Goal: Find specific page/section: Find specific page/section

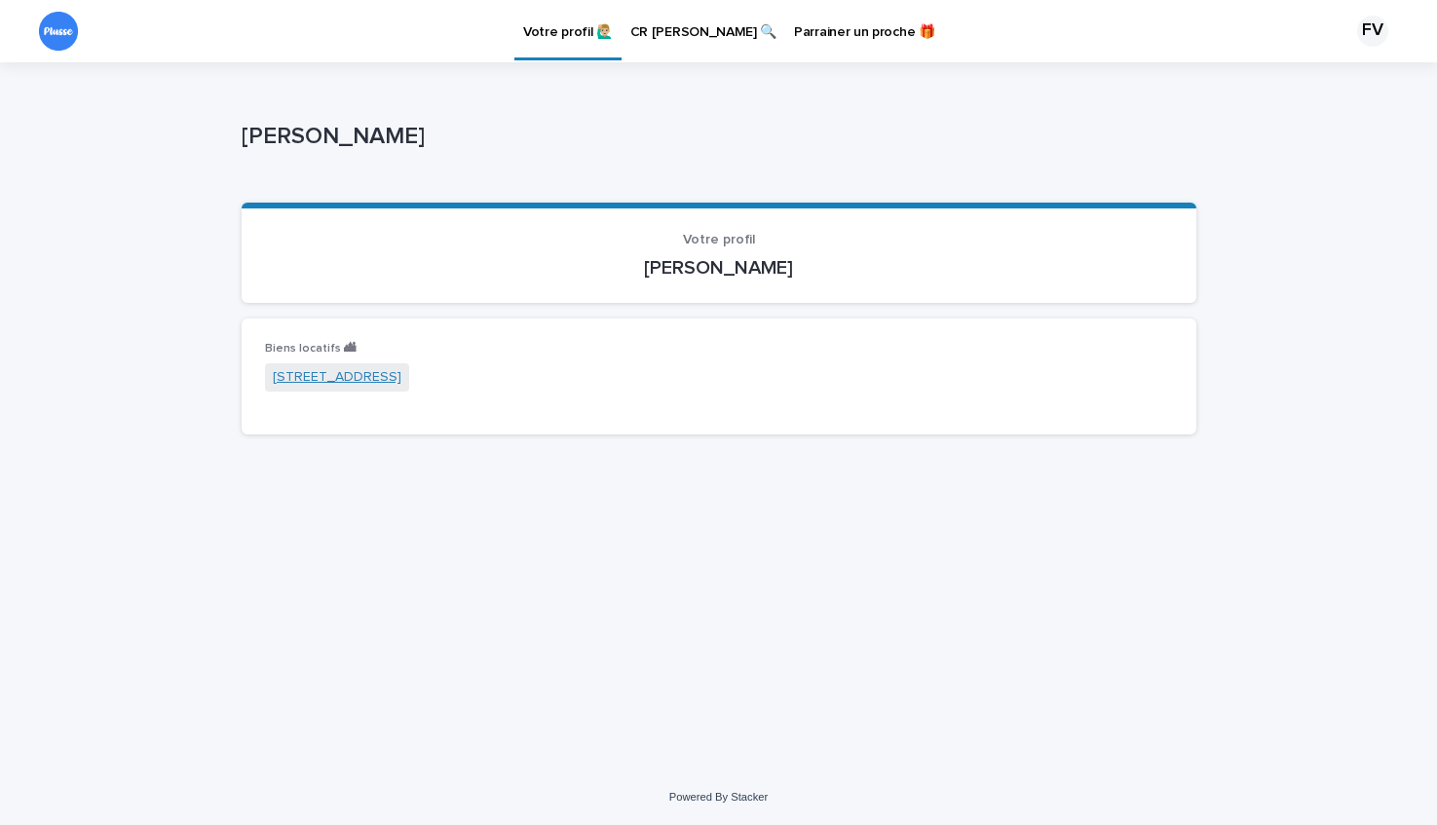
click at [402, 378] on link "[STREET_ADDRESS]" at bounding box center [337, 377] width 129 height 20
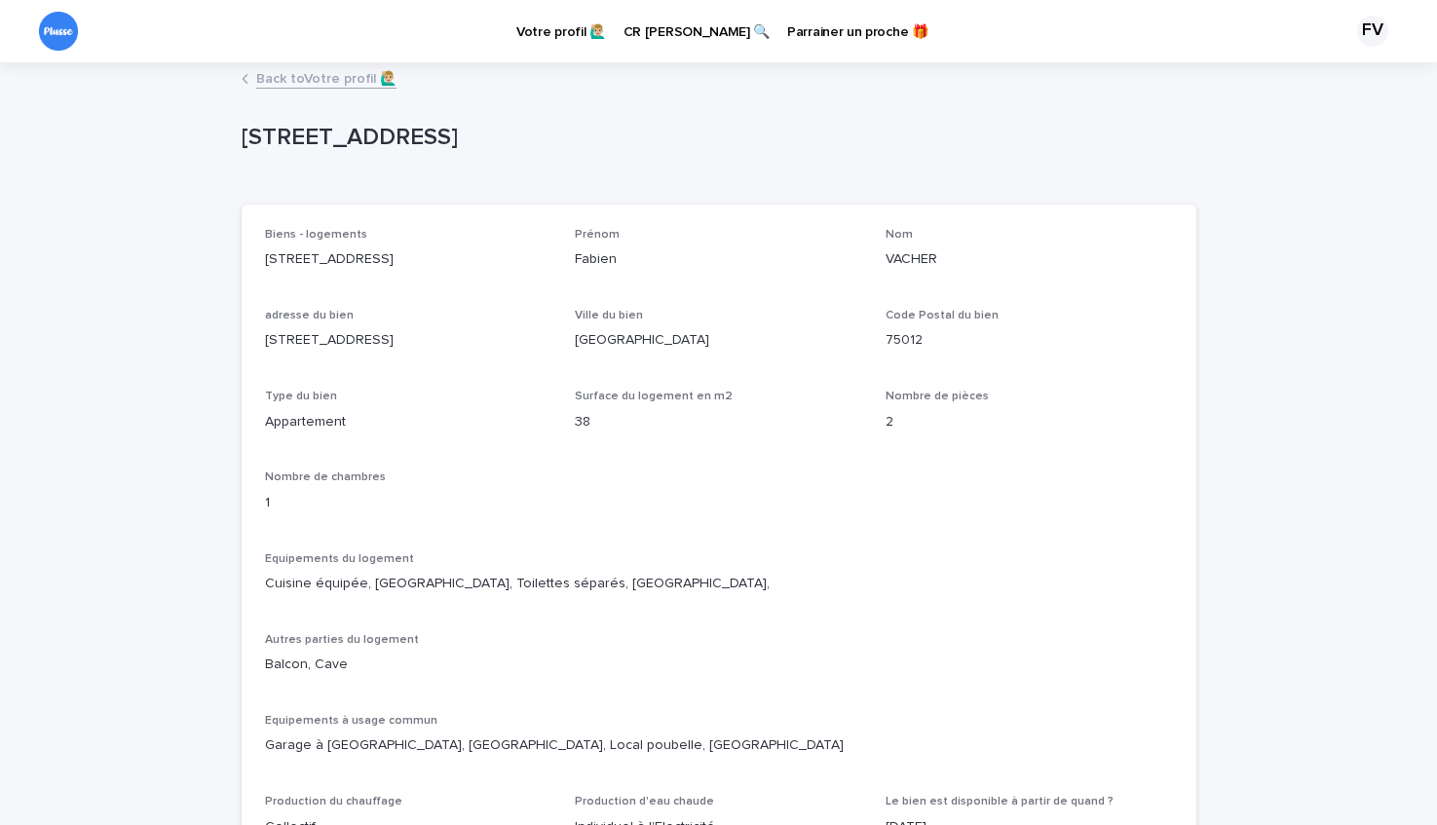
click at [841, 179] on div "[STREET_ADDRESS]" at bounding box center [719, 142] width 955 height 78
click at [674, 30] on p "CR [PERSON_NAME] 🔍" at bounding box center [697, 20] width 146 height 41
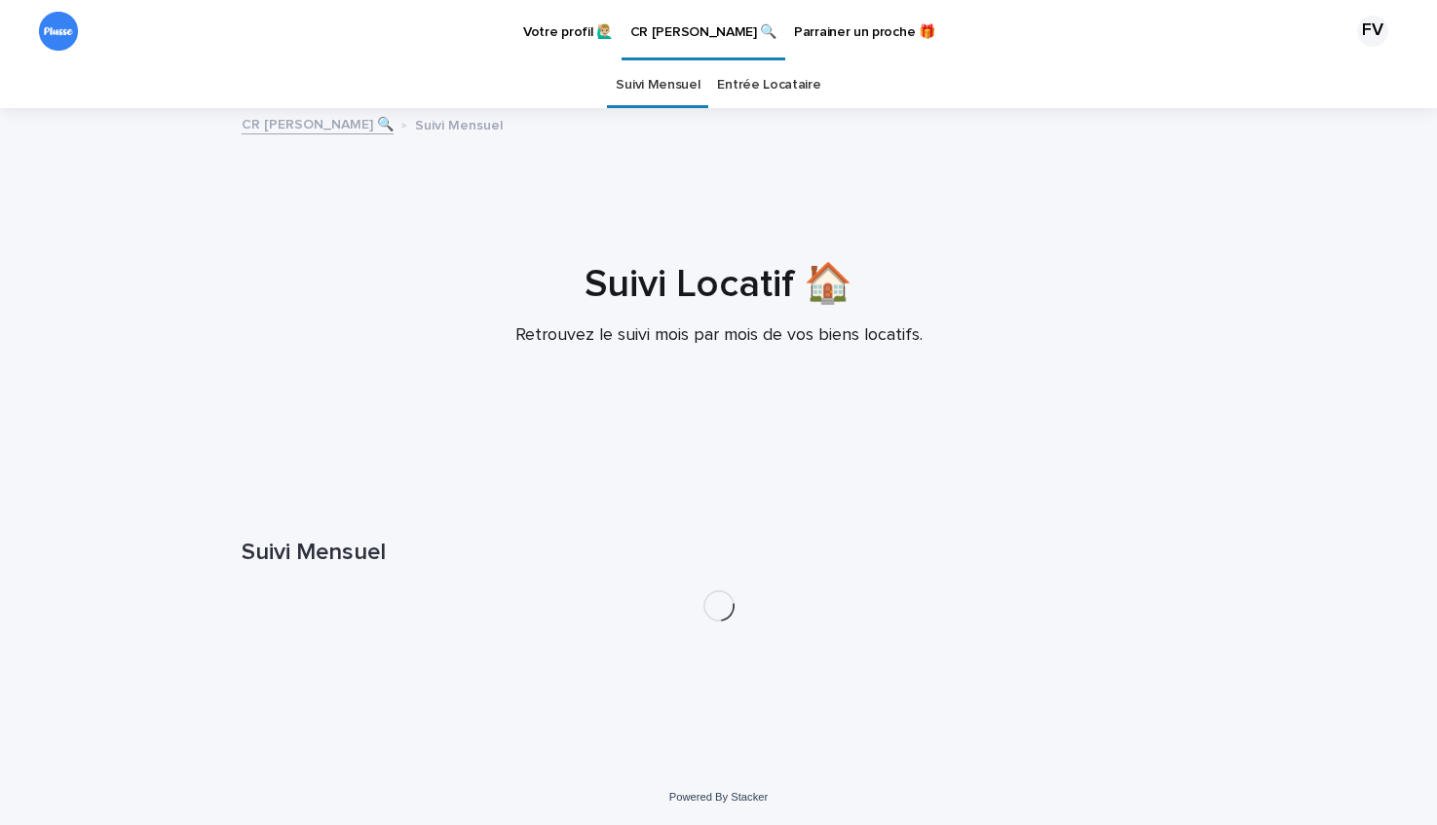
click at [579, 29] on p "Votre profil 🙋🏼‍♂️" at bounding box center [568, 20] width 90 height 41
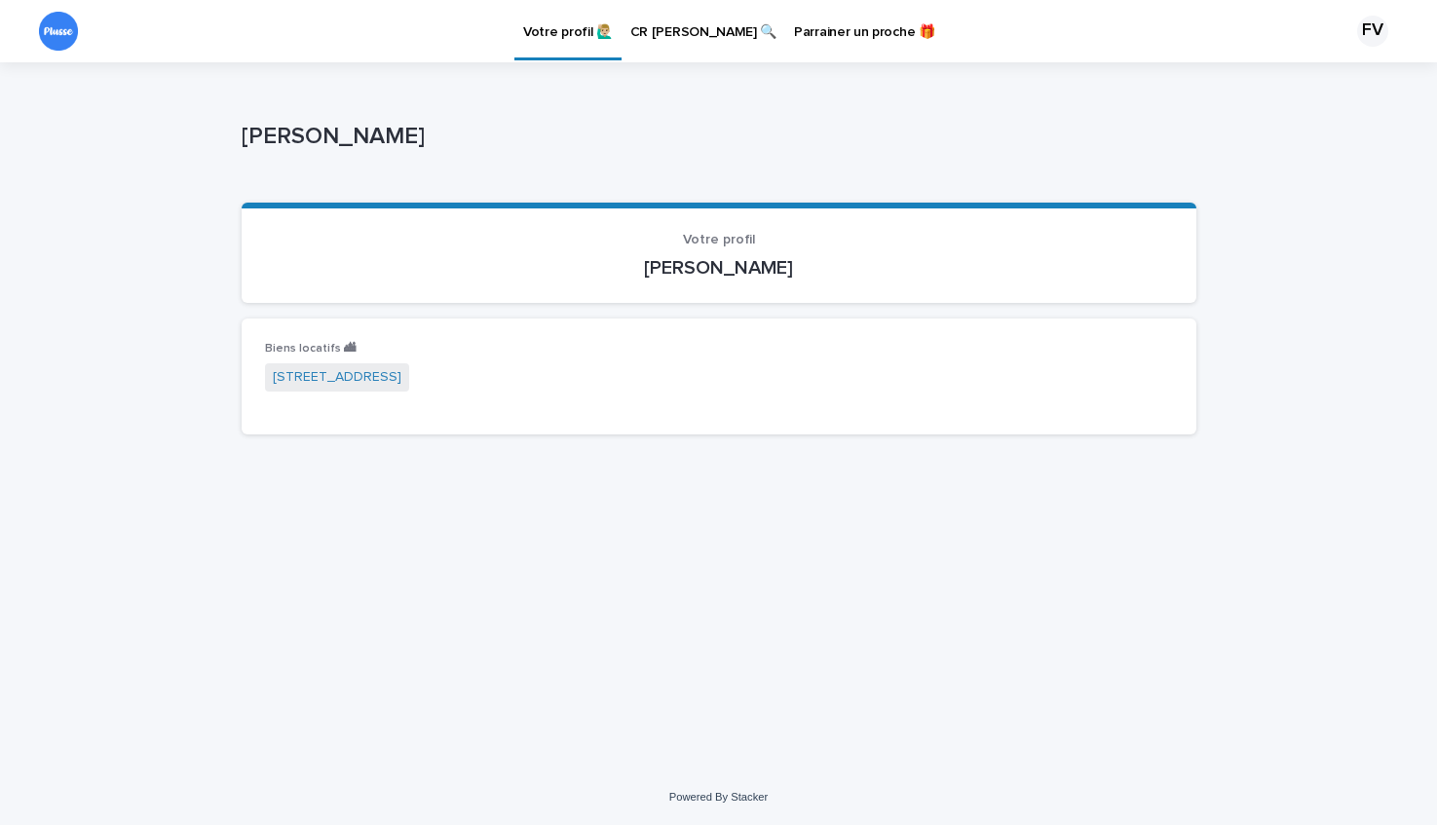
click at [668, 26] on p "CR [PERSON_NAME] 🔍" at bounding box center [704, 20] width 146 height 41
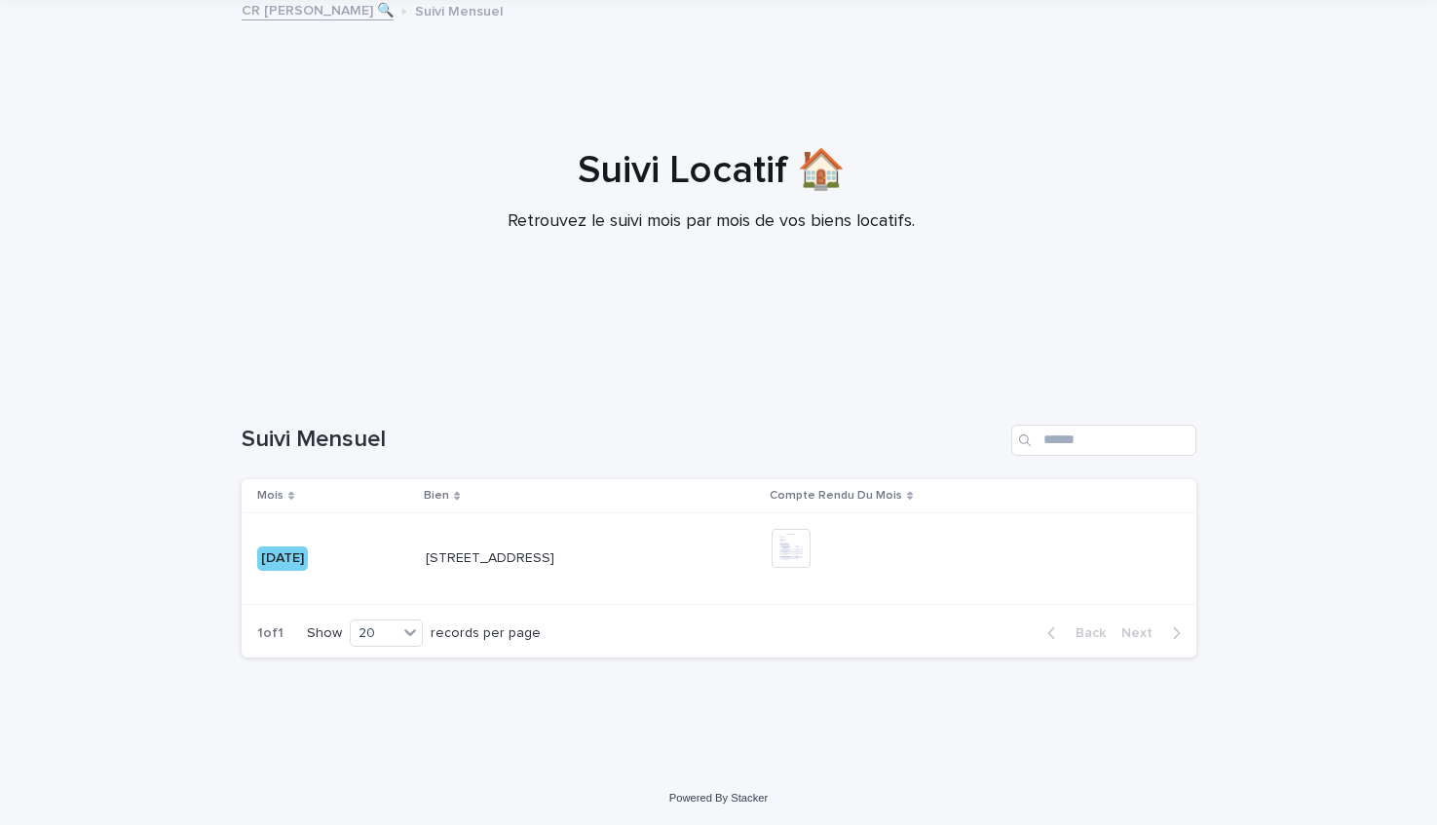
scroll to position [115, 0]
click at [308, 553] on div "[DATE]" at bounding box center [282, 558] width 51 height 24
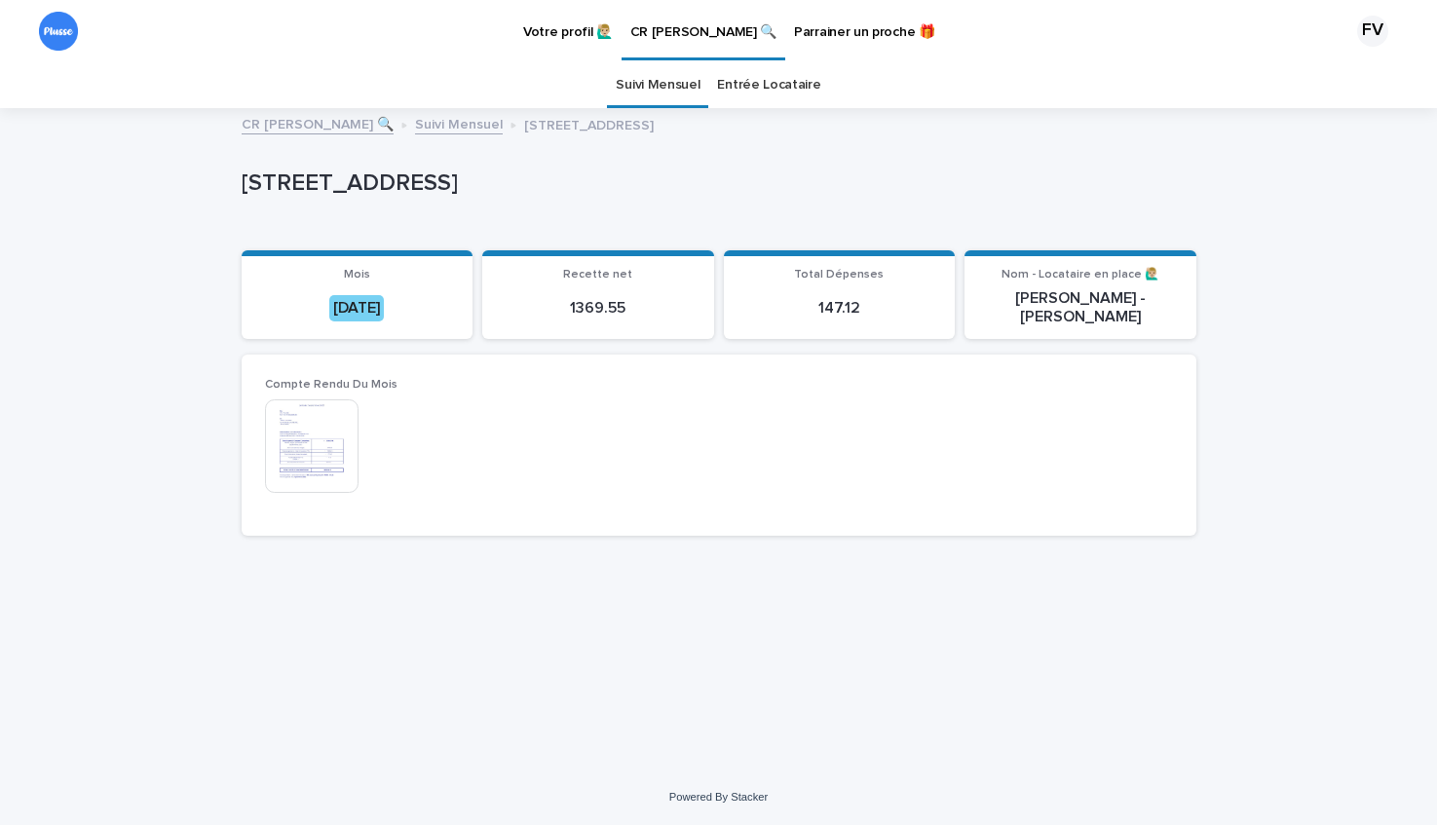
click at [832, 31] on p "Parrainer un proche 🎁" at bounding box center [864, 20] width 141 height 41
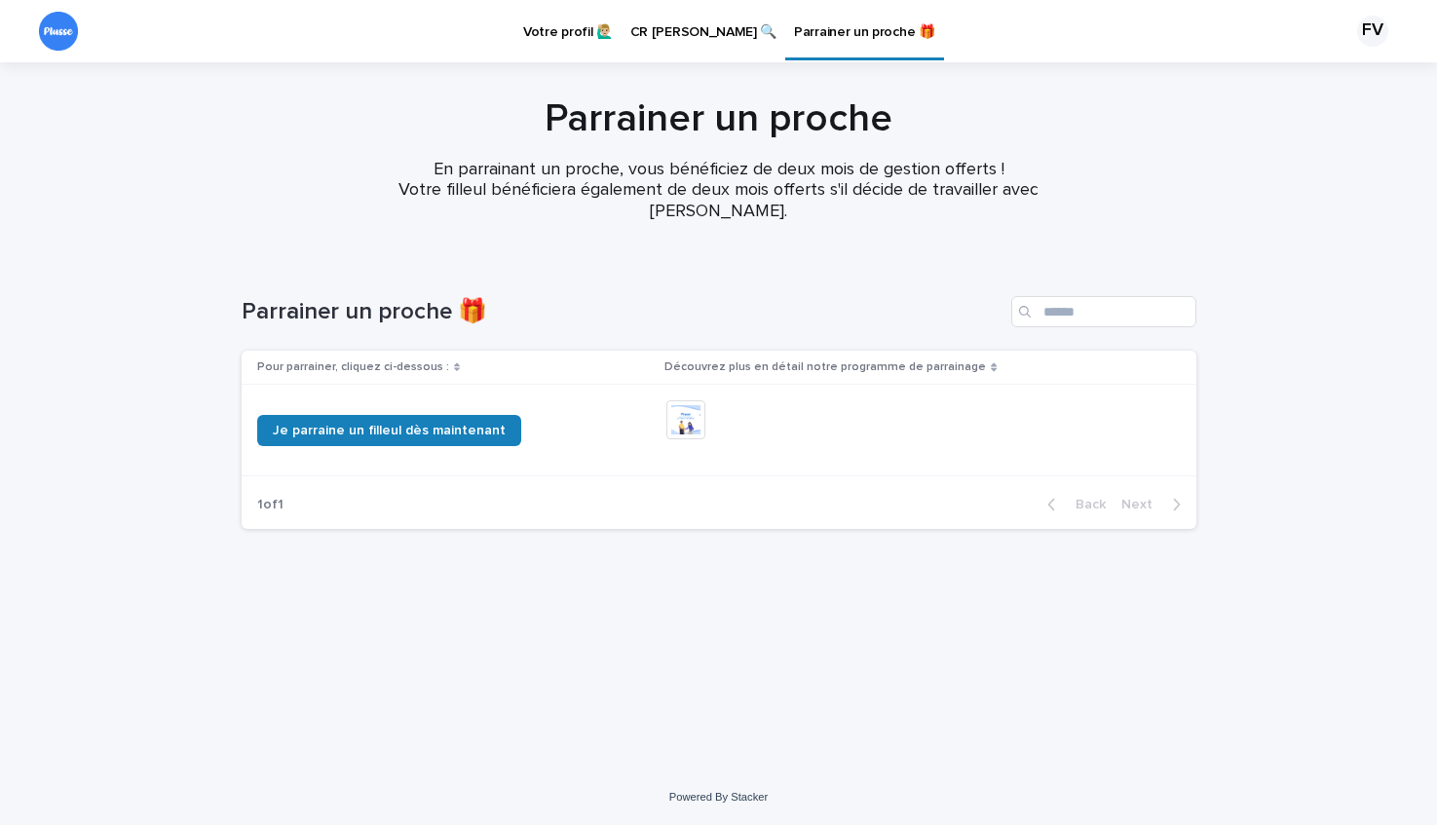
click at [697, 24] on p "CR [PERSON_NAME] 🔍" at bounding box center [704, 20] width 146 height 41
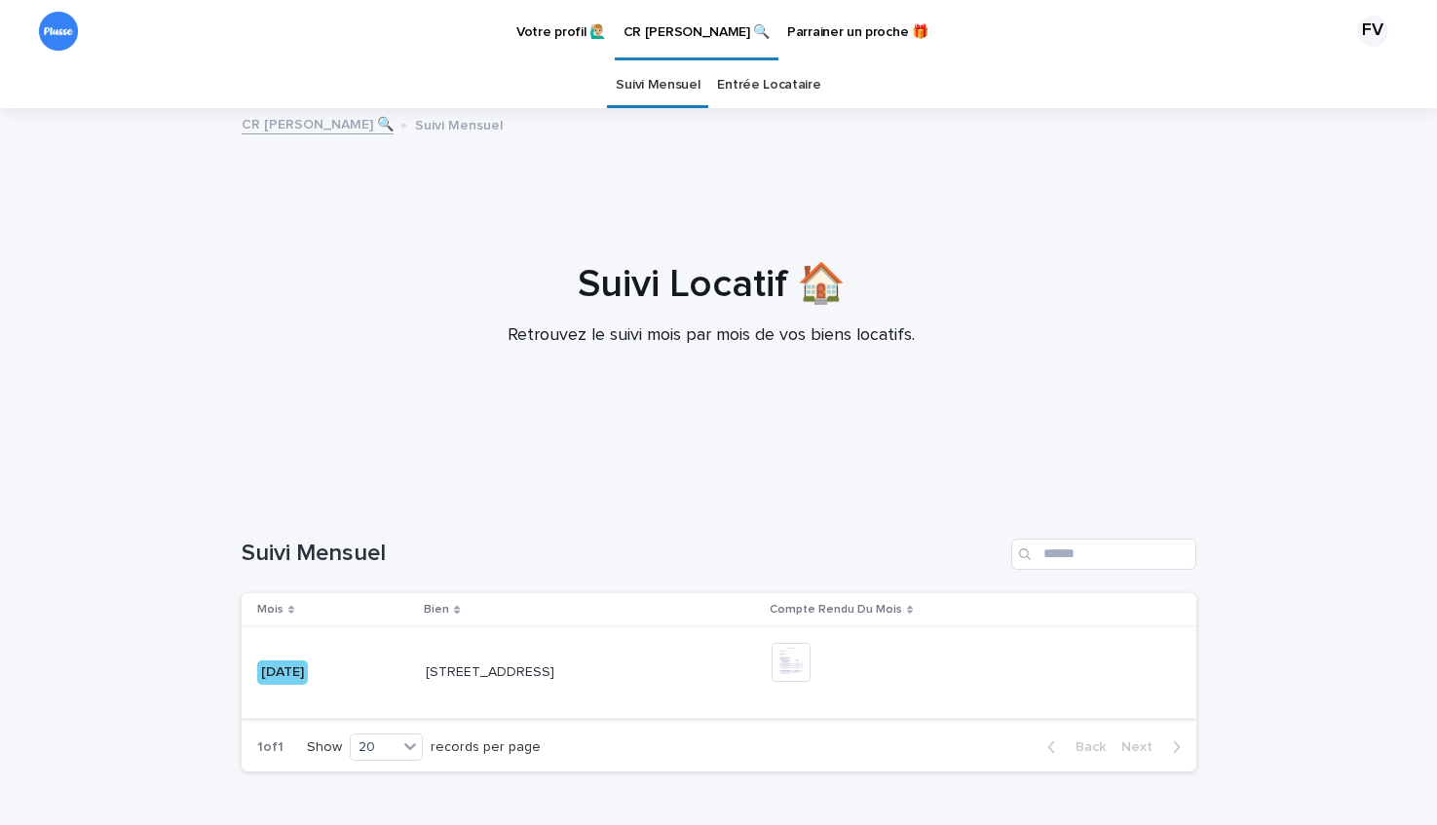
click at [811, 671] on img at bounding box center [791, 662] width 39 height 39
